Goal: Task Accomplishment & Management: Use online tool/utility

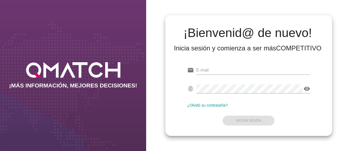
type input "[EMAIL_ADDRESS][PERSON_NAME][DOMAIN_NAME]"
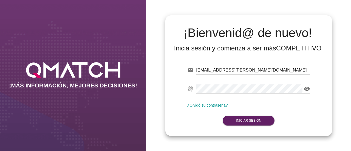
click at [227, 77] on div "Correo no válido" at bounding box center [253, 78] width 114 height 3
click at [244, 122] on strong "Iniciar Sesión" at bounding box center [248, 121] width 25 height 4
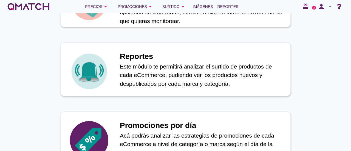
scroll to position [292, 0]
click at [156, 48] on div "Reportes Este módulo te permitirá analizar el surtido de productos de cada eCom…" at bounding box center [202, 69] width 165 height 42
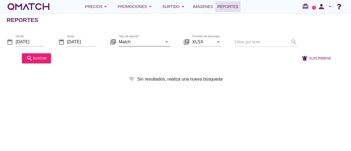
click at [124, 40] on input "Match" at bounding box center [141, 41] width 44 height 9
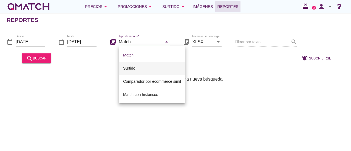
click at [147, 66] on div "Surtido" at bounding box center [152, 68] width 58 height 7
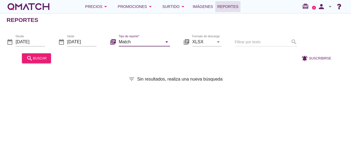
type input "Surtido"
click at [29, 44] on input "[DATE]" at bounding box center [30, 41] width 29 height 9
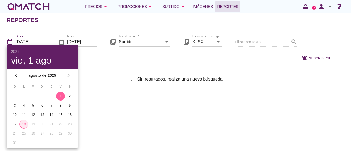
click at [22, 122] on div "18" at bounding box center [24, 124] width 8 height 5
type input "[DATE]"
click at [107, 61] on div at bounding box center [173, 58] width 241 height 13
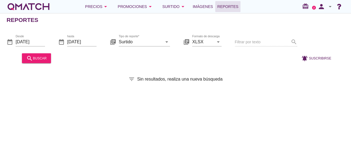
click at [40, 49] on div at bounding box center [30, 49] width 29 height 3
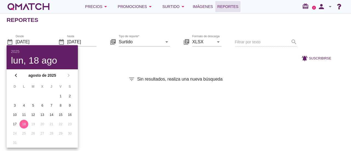
click at [40, 54] on div "2025 lun, 18 ago" at bounding box center [42, 57] width 62 height 15
click at [99, 57] on div at bounding box center [173, 58] width 241 height 13
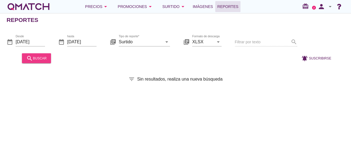
click at [38, 58] on div "search buscar" at bounding box center [36, 58] width 20 height 7
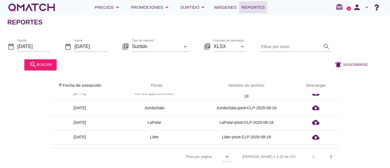
scroll to position [81, 0]
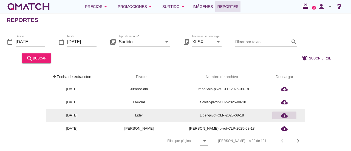
click at [288, 113] on div "cloud_download" at bounding box center [284, 115] width 20 height 7
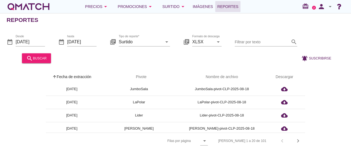
click at [271, 4] on div "Precios arrow_drop_down Promociones arrow_drop_down Surtido arrow_drop_down Imá…" at bounding box center [176, 6] width 338 height 11
click at [39, 3] on div "white-qmatch-logo" at bounding box center [29, 6] width 44 height 11
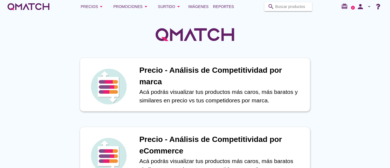
click at [293, 7] on input "Buscar productos" at bounding box center [291, 6] width 33 height 9
paste input "7,802E+12"
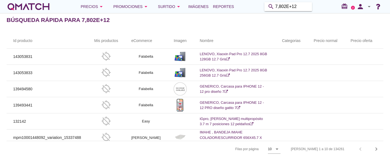
drag, startPoint x: 303, startPoint y: 7, endPoint x: 256, endPoint y: 5, distance: 46.7
click at [256, 5] on div "Precios arrow_drop_down Promociones arrow_drop_down Surtido arrow_drop_down Imá…" at bounding box center [195, 6] width 377 height 11
paste input "802000017384"
type input "7802000017384"
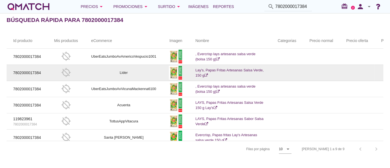
scroll to position [6, 0]
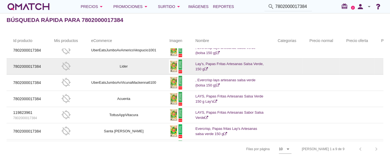
click at [214, 70] on td "Lay's, Papas Fritas Artesanas Salsa Verde, 150 g" at bounding box center [230, 66] width 82 height 16
click at [114, 65] on td "Lider" at bounding box center [123, 66] width 78 height 16
click at [32, 64] on p "7802000017384" at bounding box center [27, 67] width 28 height 6
click at [206, 65] on link "Lay's, Papas Fritas Artesanas Salsa Verde, 150 g" at bounding box center [229, 67] width 68 height 10
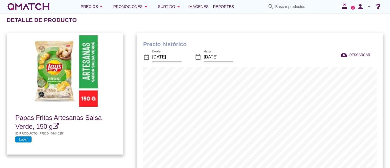
scroll to position [180, 247]
